Goal: Check status: Check status

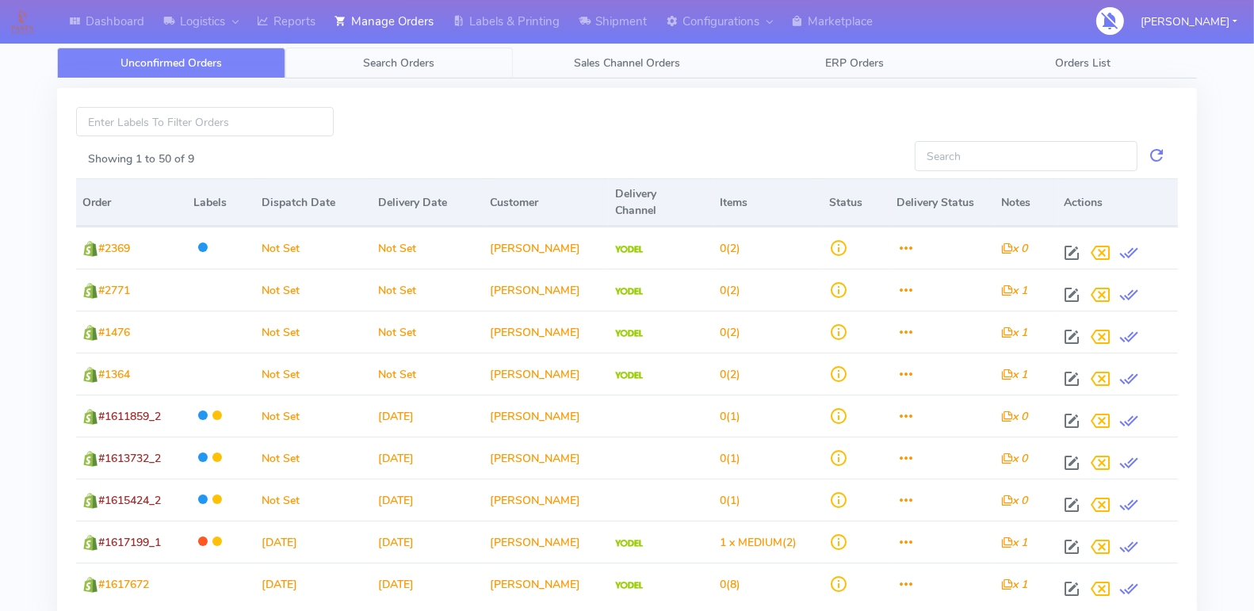
click at [380, 63] on span "Search Orders" at bounding box center [398, 62] width 71 height 15
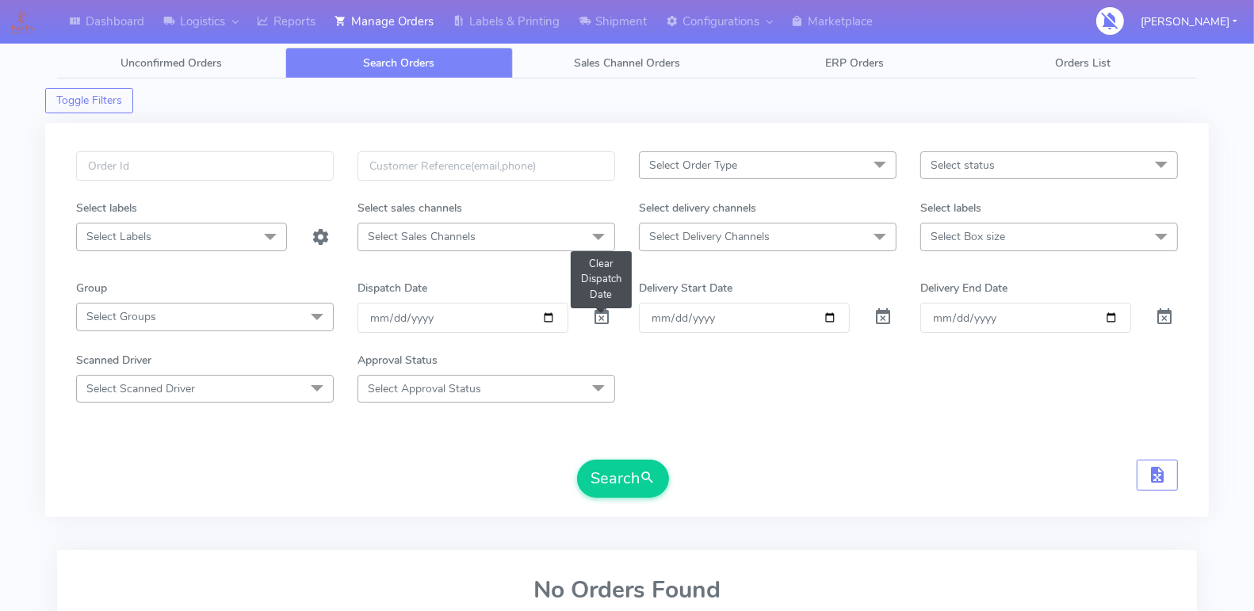
click at [605, 313] on span at bounding box center [601, 320] width 19 height 15
click at [828, 311] on input "Order" at bounding box center [744, 317] width 211 height 29
type input "[DATE]"
click at [1110, 315] on input "Delivery End Date" at bounding box center [1025, 317] width 211 height 29
type input "[DATE]"
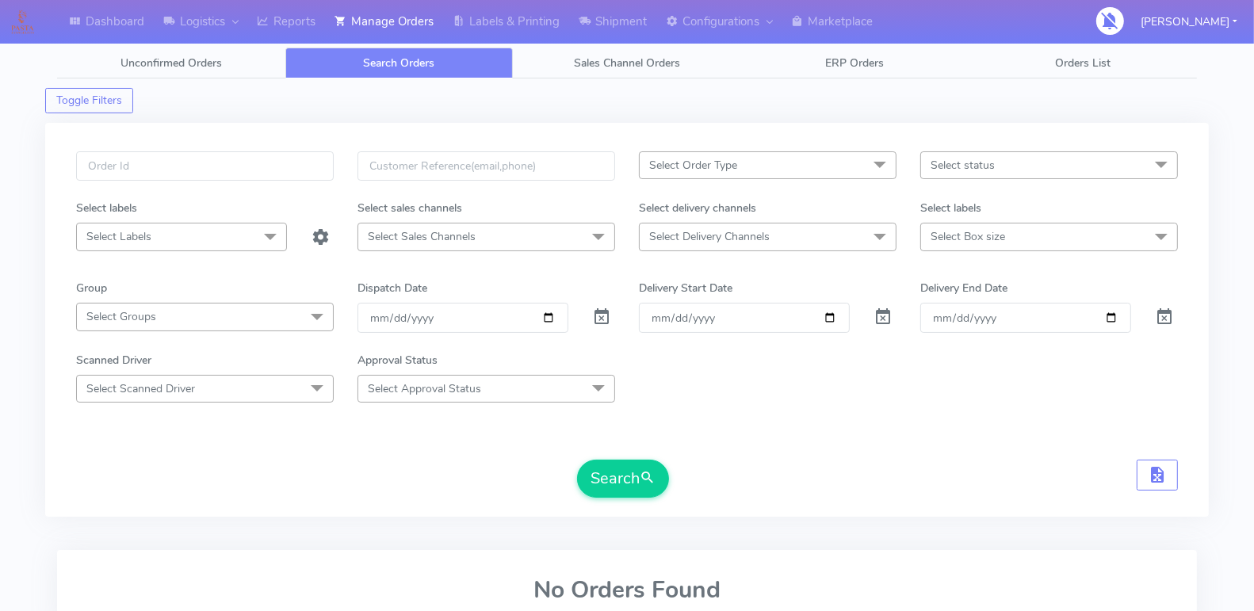
click at [1163, 160] on span at bounding box center [1161, 166] width 32 height 30
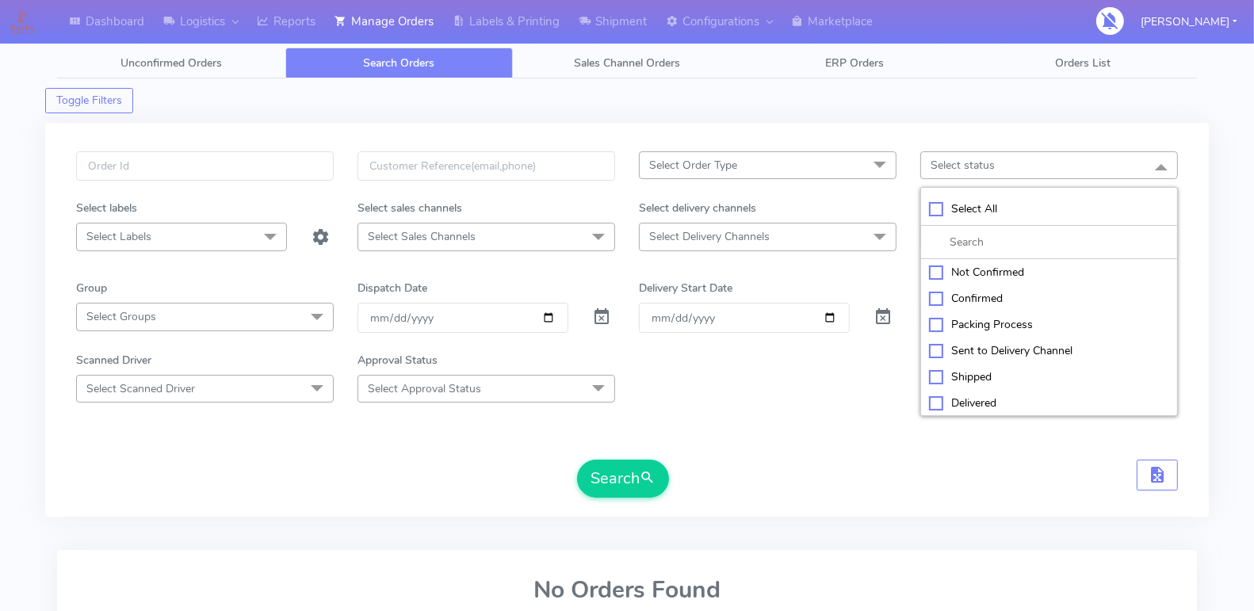
click at [958, 207] on div "Select All" at bounding box center [1049, 208] width 240 height 17
checkbox input "true"
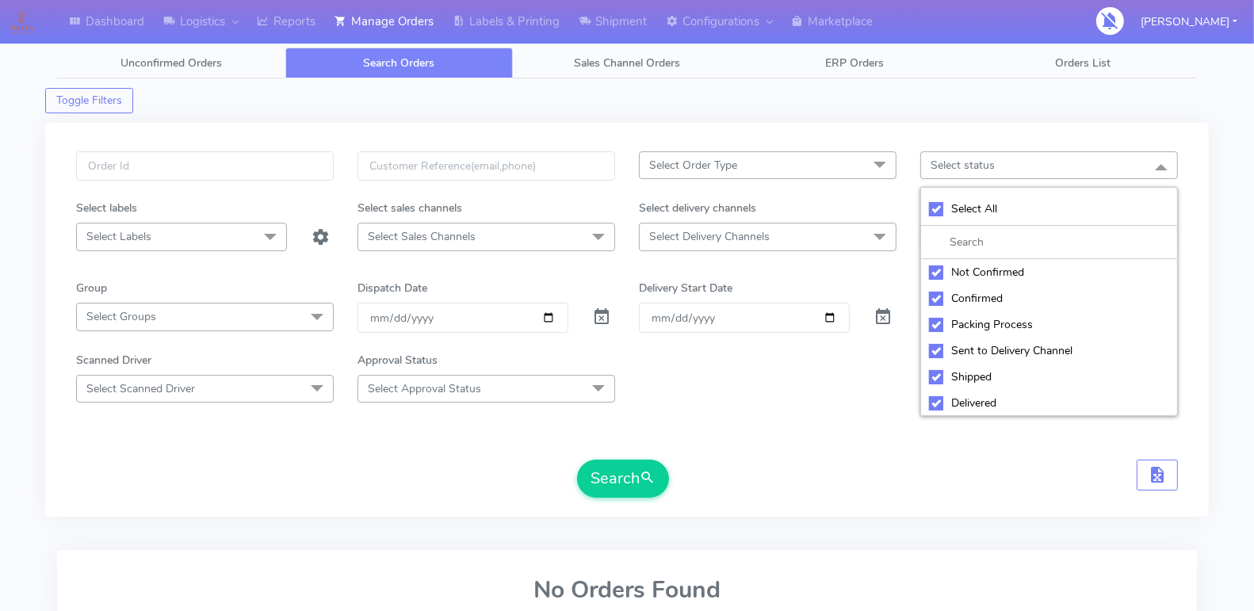
checkbox input "true"
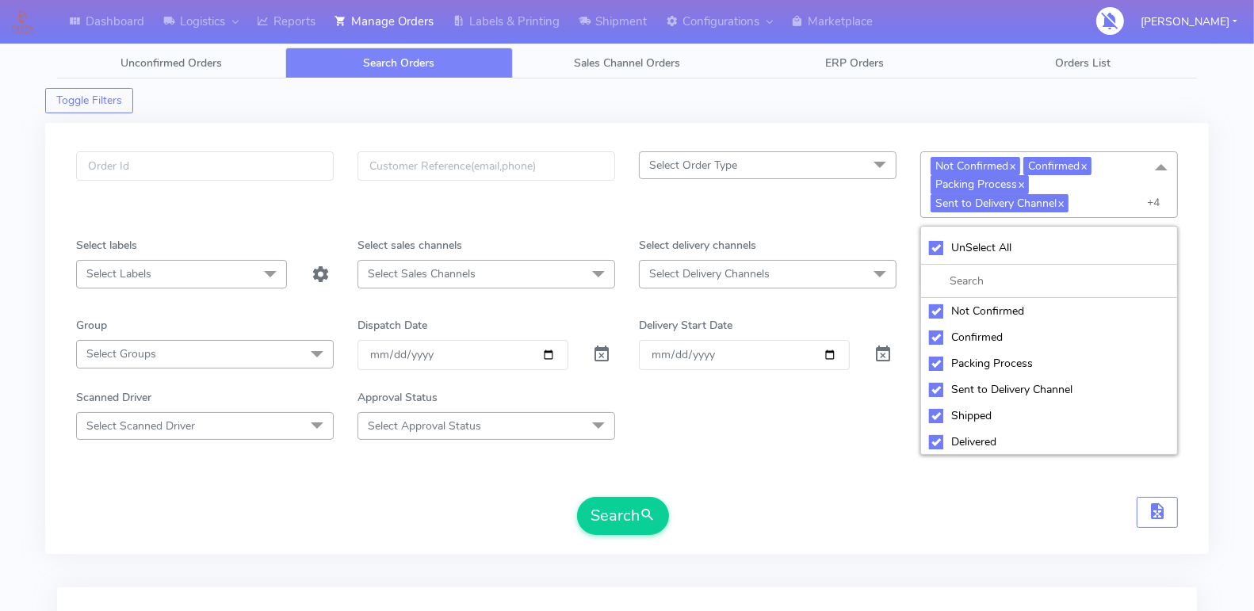
click at [934, 303] on div "Not Confirmed" at bounding box center [1049, 311] width 240 height 17
checkbox input "false"
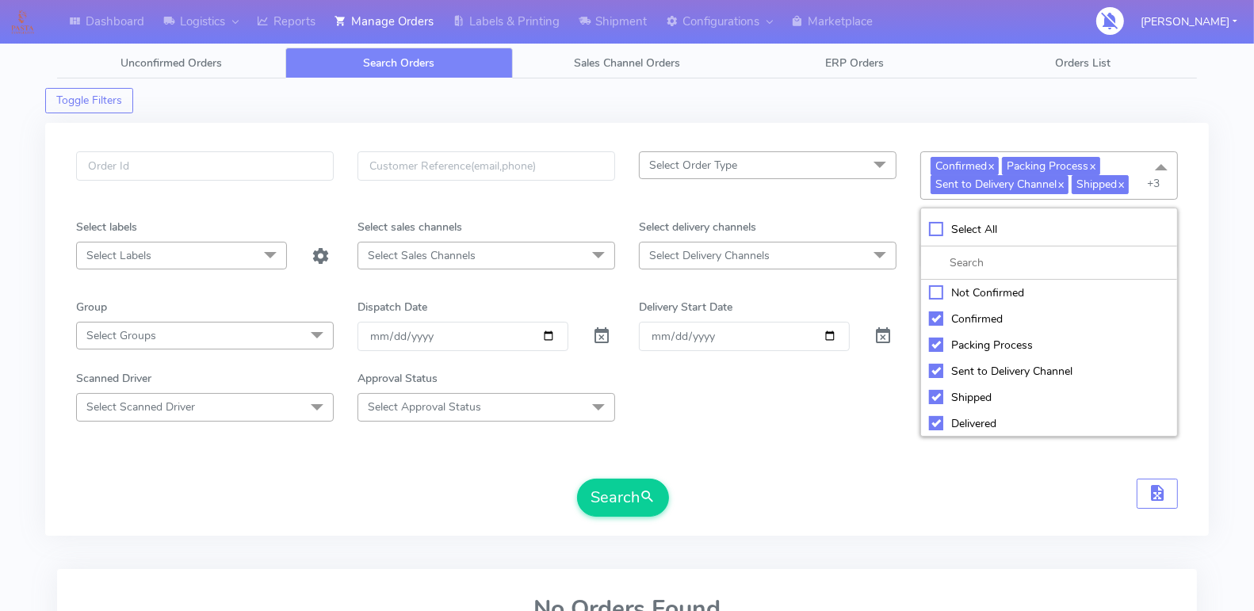
scroll to position [52, 0]
click at [939, 418] on div "Cancelled" at bounding box center [1049, 423] width 240 height 17
checkbox input "false"
click at [935, 391] on div "Rejected" at bounding box center [1049, 397] width 240 height 17
checkbox input "false"
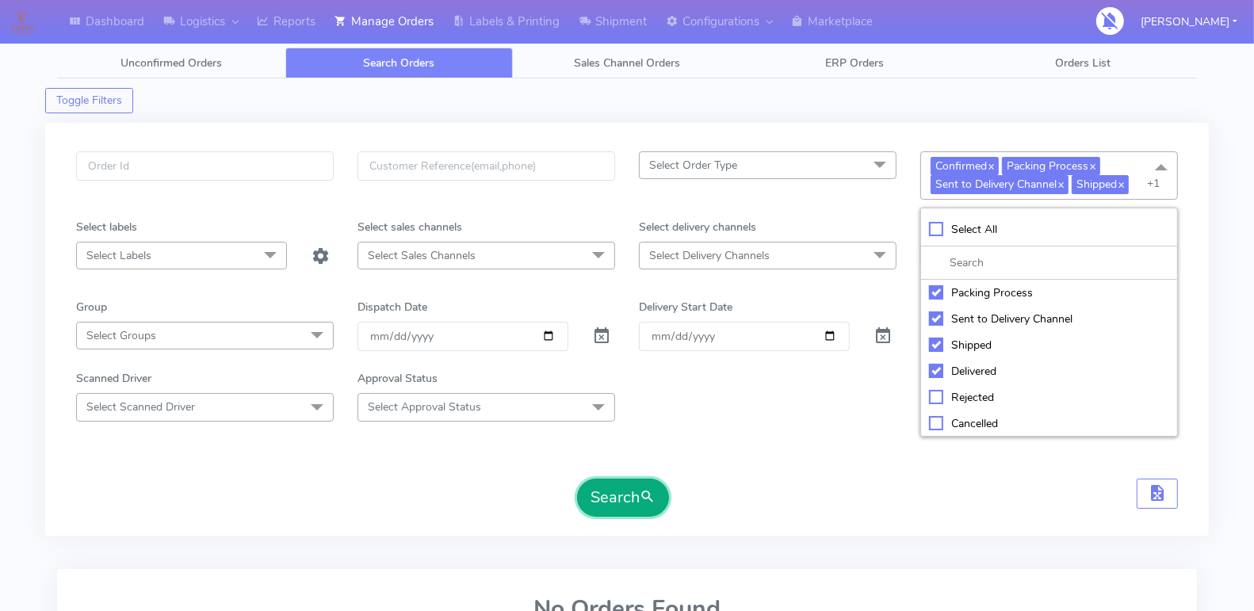
click at [626, 482] on button "Search" at bounding box center [623, 498] width 92 height 38
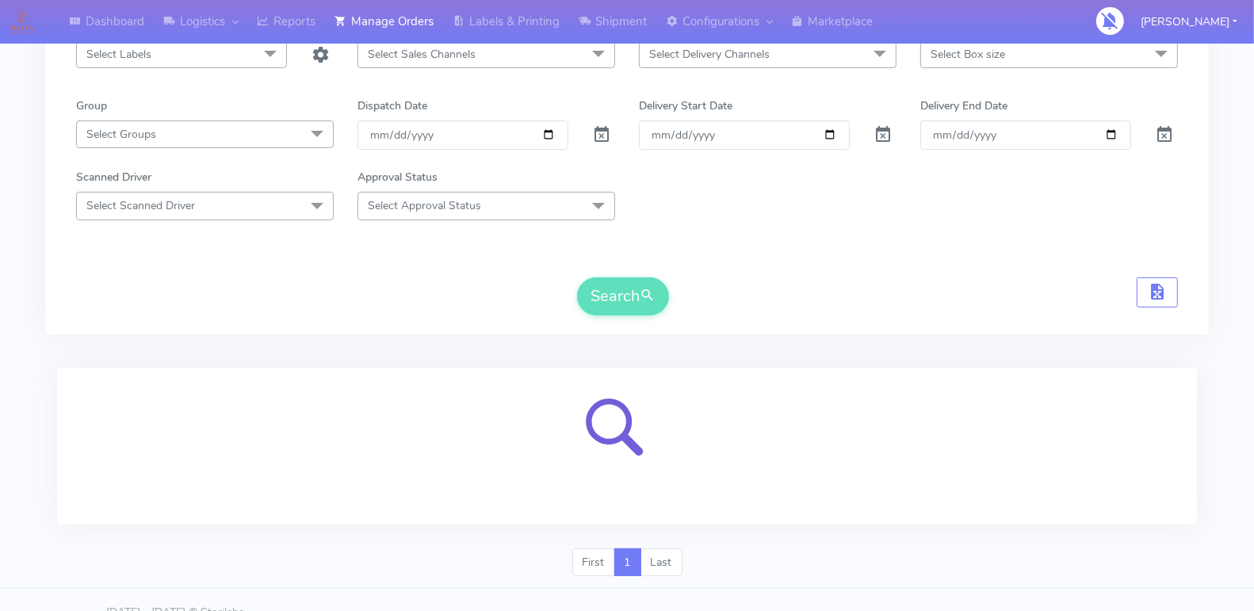
scroll to position [220, 0]
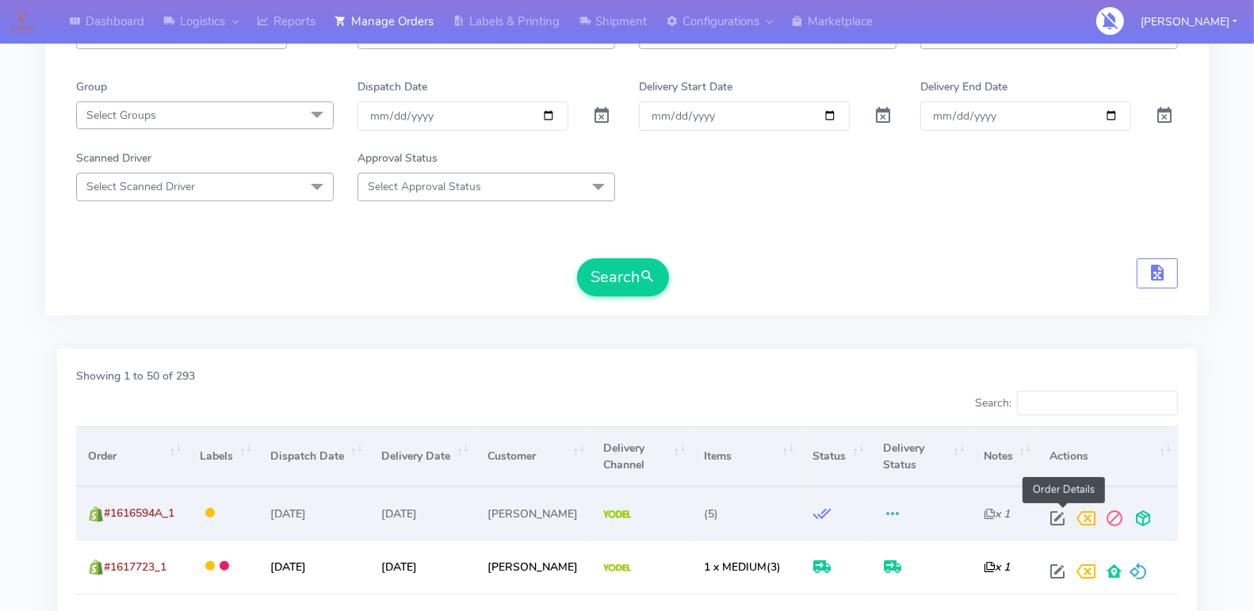
click at [1066, 514] on span at bounding box center [1057, 521] width 29 height 15
select select "5"
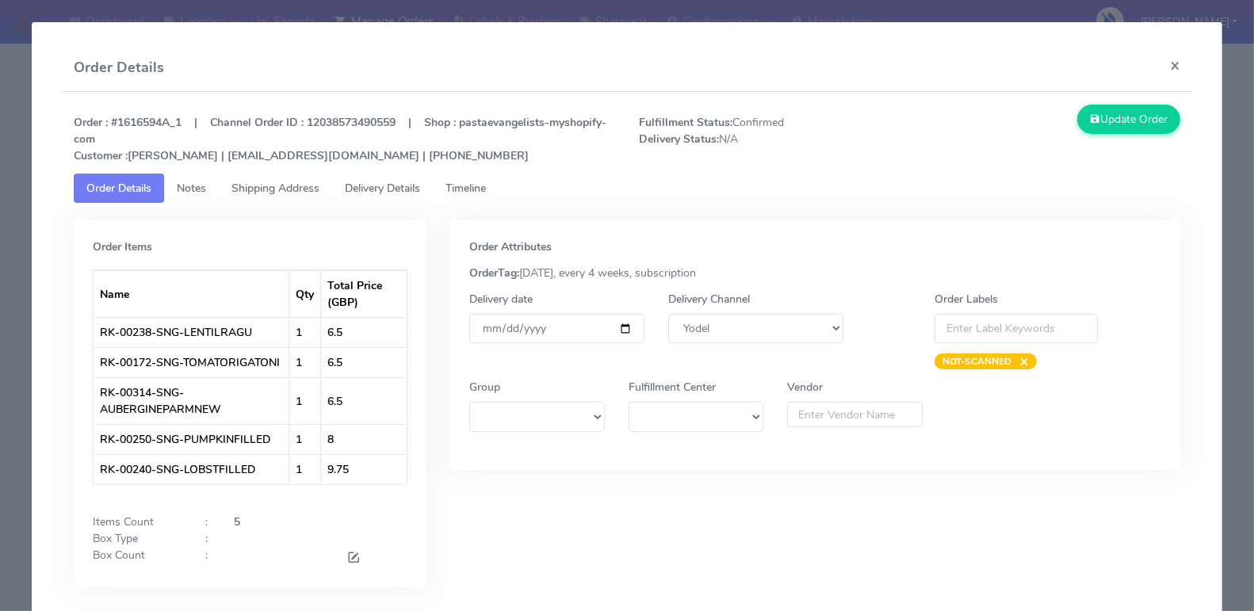
click at [472, 188] on span "Timeline" at bounding box center [465, 188] width 40 height 15
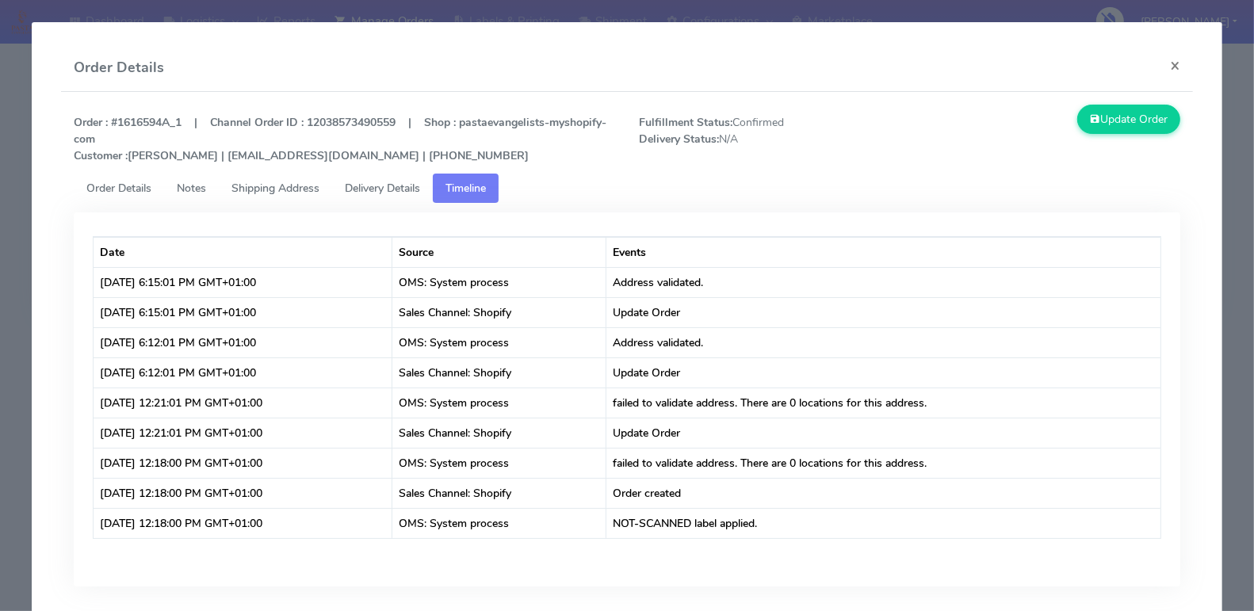
click at [116, 182] on span "Order Details" at bounding box center [118, 188] width 65 height 15
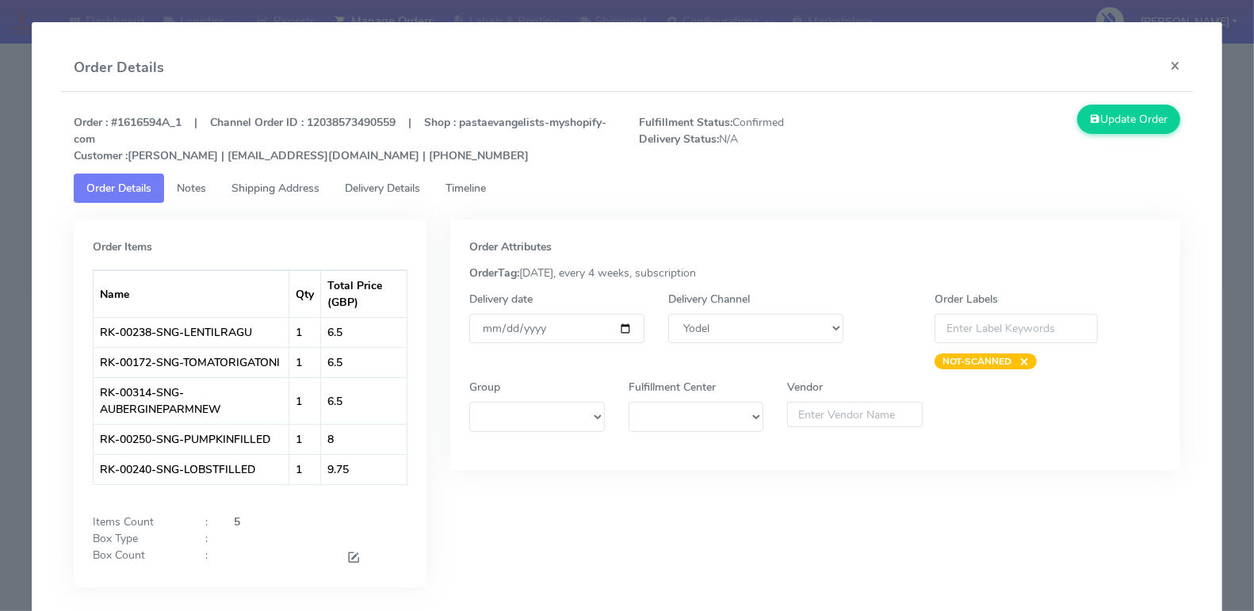
click at [148, 124] on strong "Order : #1616594A_1 | Channel Order ID : 12038573490559 | Shop : pastaevangelis…" at bounding box center [340, 139] width 533 height 48
copy strong "1616594A_1"
click at [486, 191] on span "Timeline" at bounding box center [465, 188] width 40 height 15
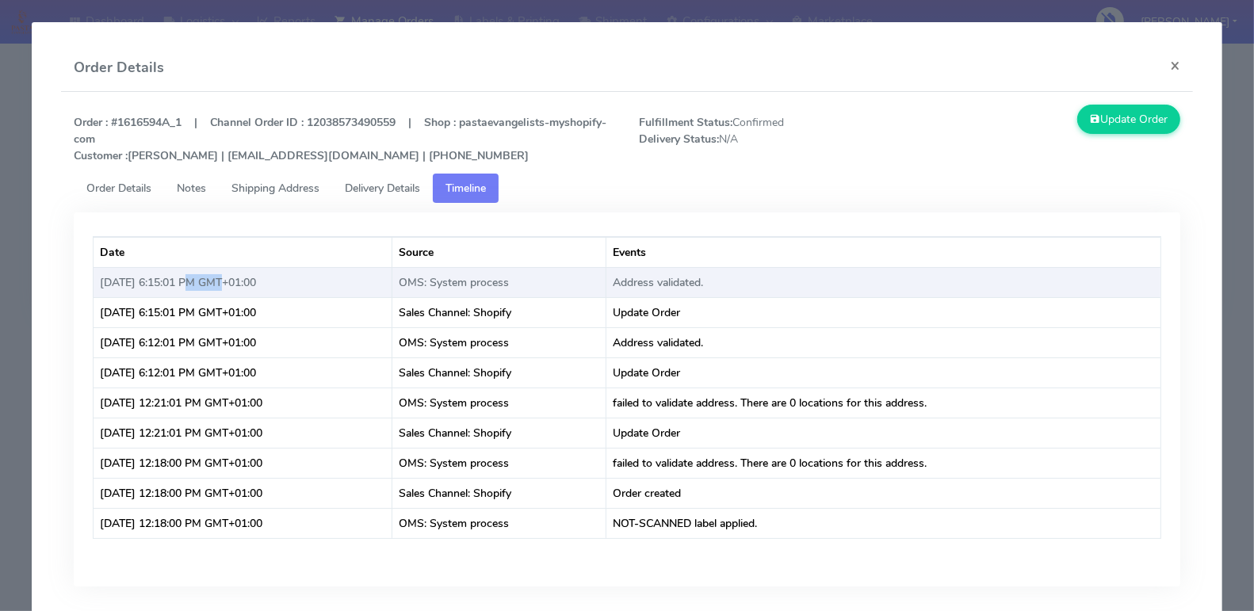
drag, startPoint x: 199, startPoint y: 280, endPoint x: 187, endPoint y: 281, distance: 12.0
click at [187, 281] on td "[DATE] 6:15:01 PM GMT+01:00" at bounding box center [243, 282] width 299 height 30
copy td "6:15:"
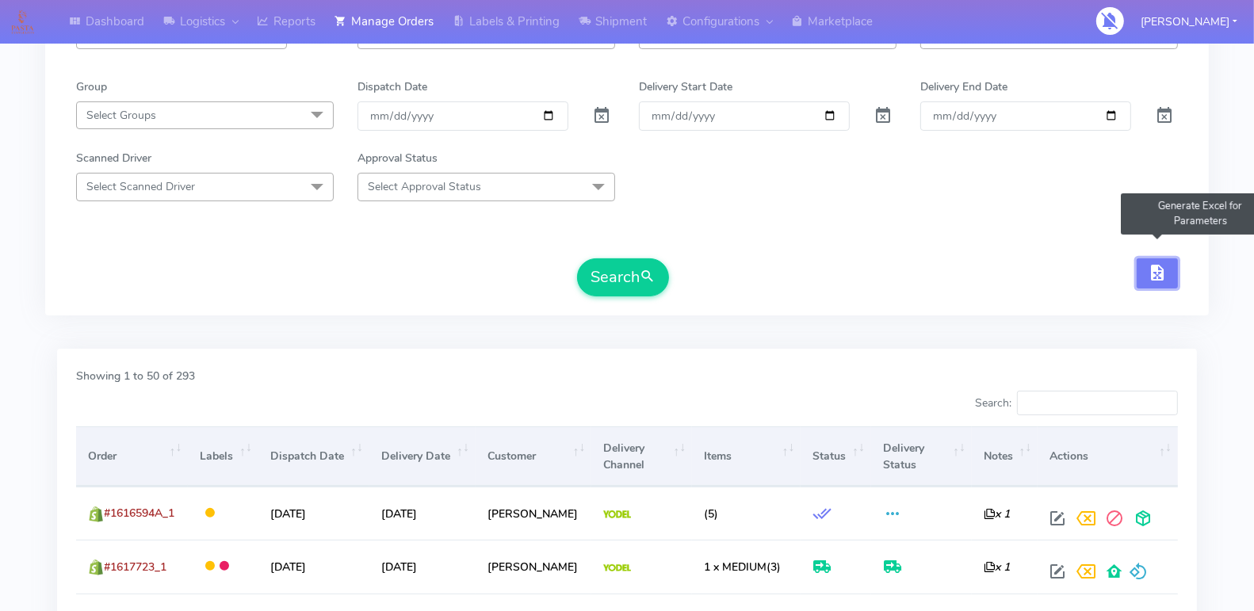
click at [1154, 270] on span "button" at bounding box center [1156, 276] width 19 height 15
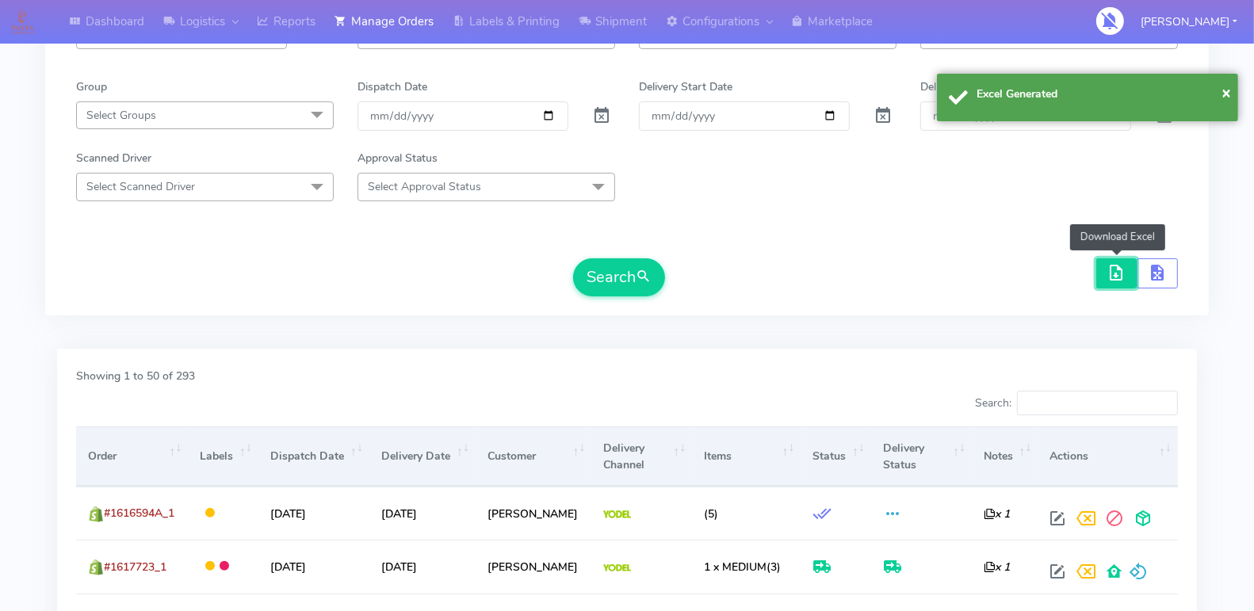
click at [1109, 269] on span "button" at bounding box center [1116, 276] width 19 height 15
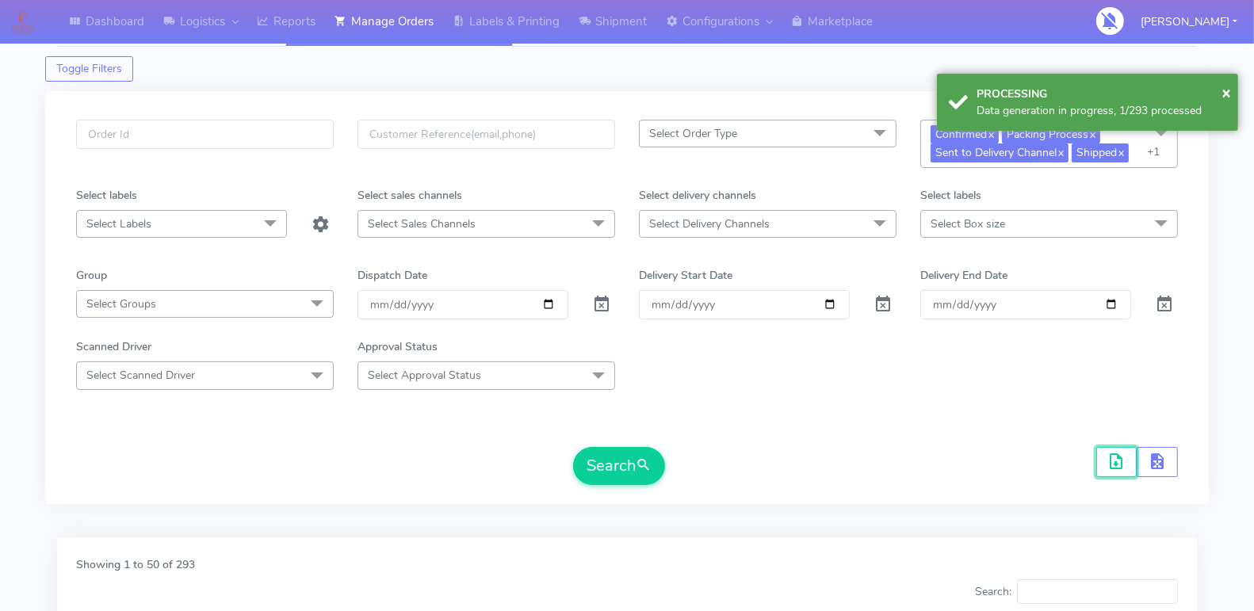
scroll to position [0, 0]
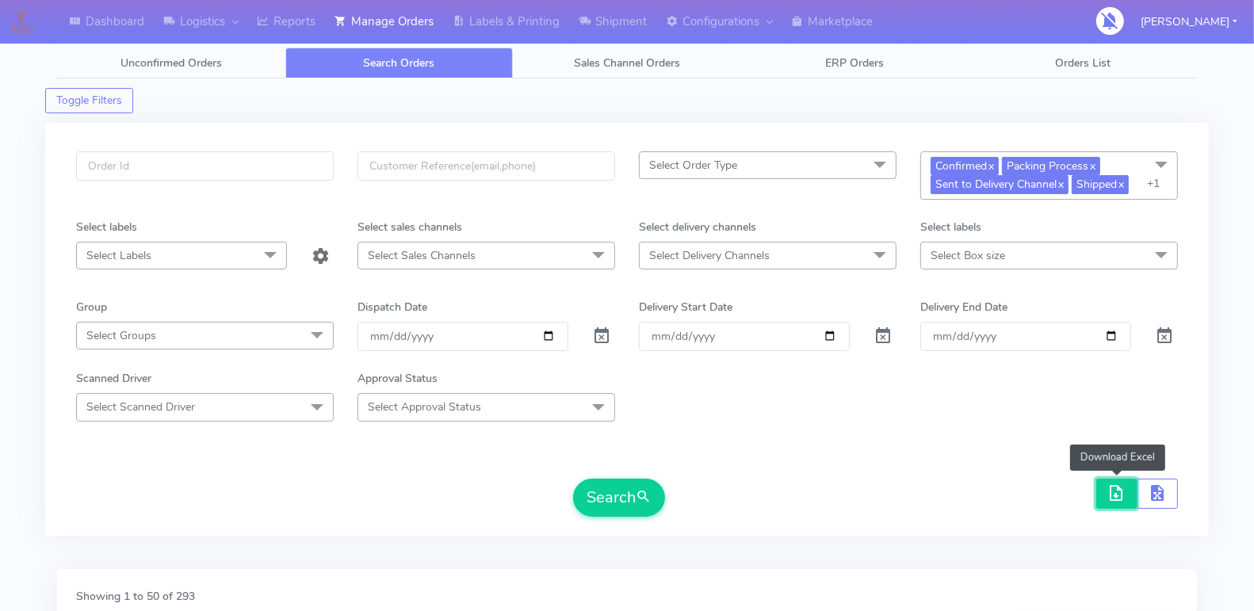
click at [1113, 489] on span "button" at bounding box center [1116, 496] width 19 height 15
